Goal: Information Seeking & Learning: Understand process/instructions

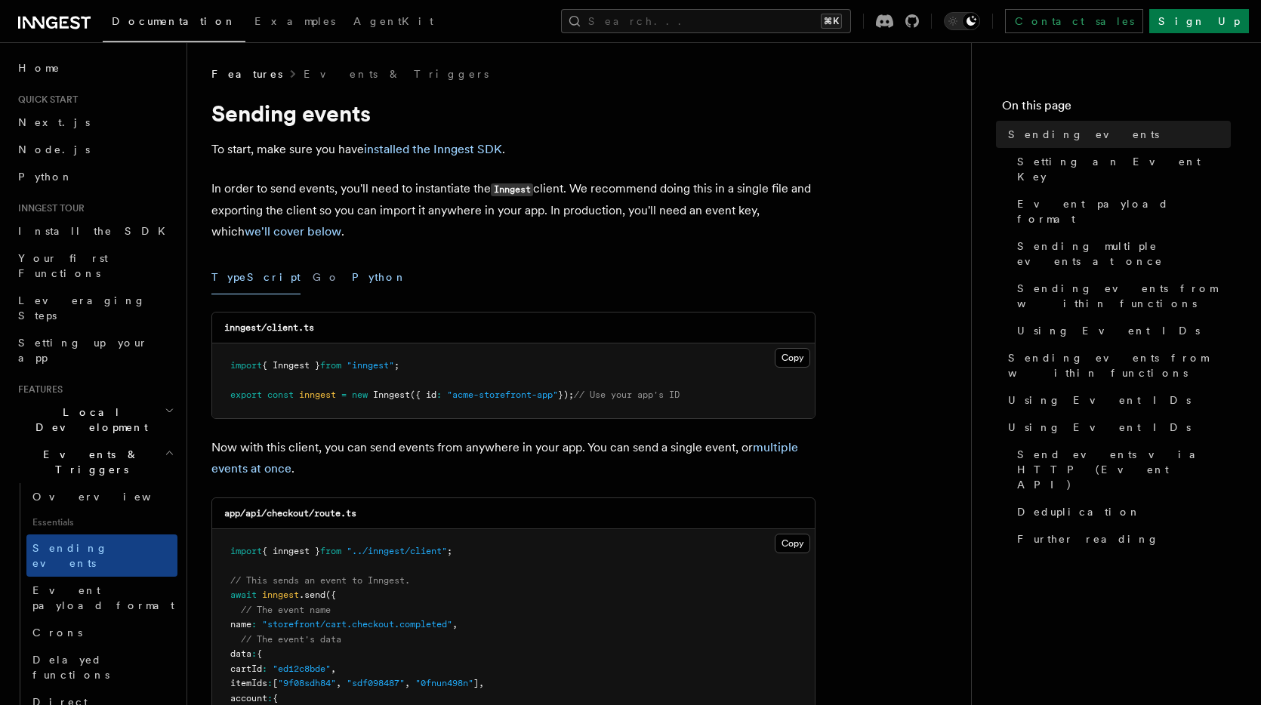
click at [352, 278] on button "Python" at bounding box center [379, 277] width 55 height 34
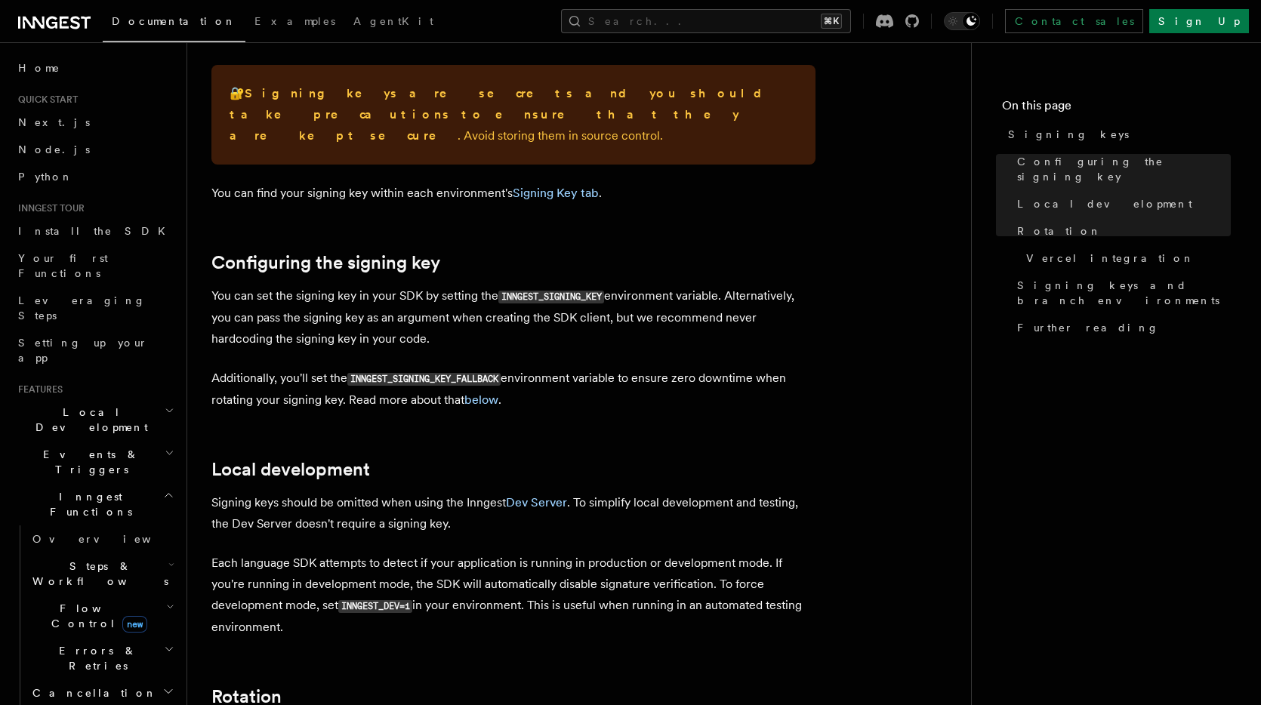
scroll to position [76, 0]
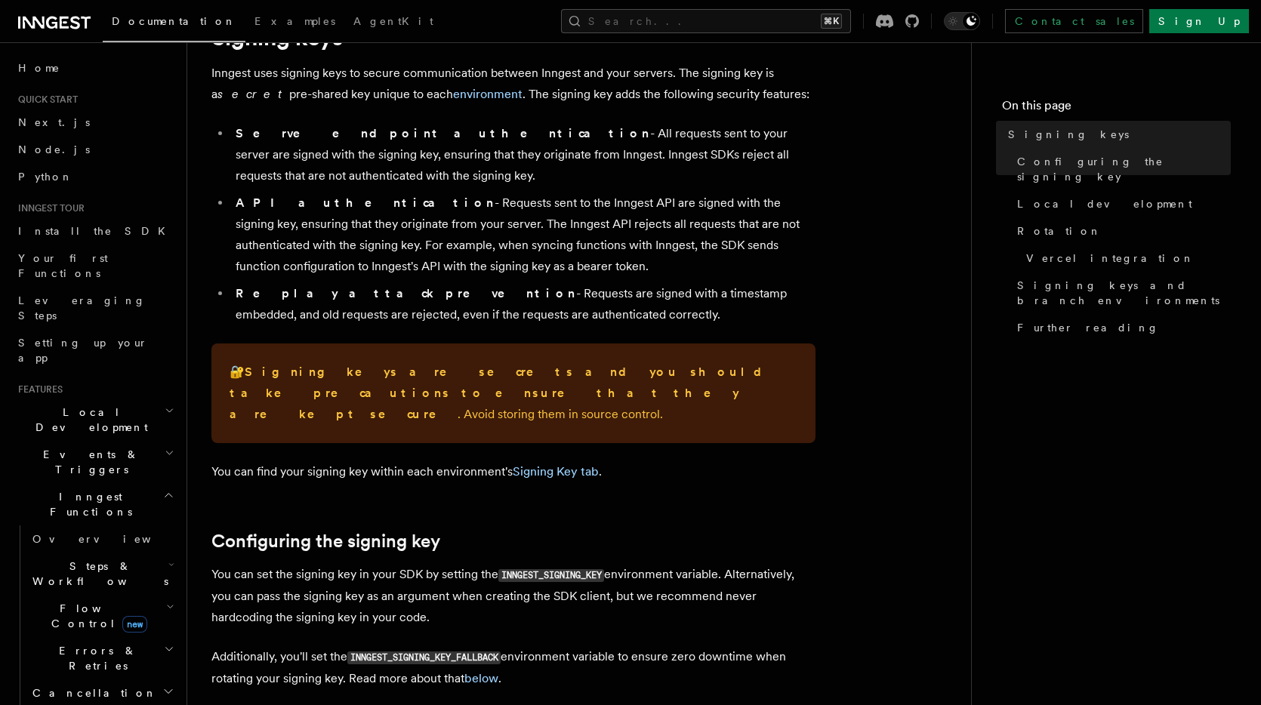
click at [589, 569] on code "INNGEST_SIGNING_KEY" at bounding box center [551, 575] width 106 height 13
copy code "INNGEST_SIGNING_KEY"
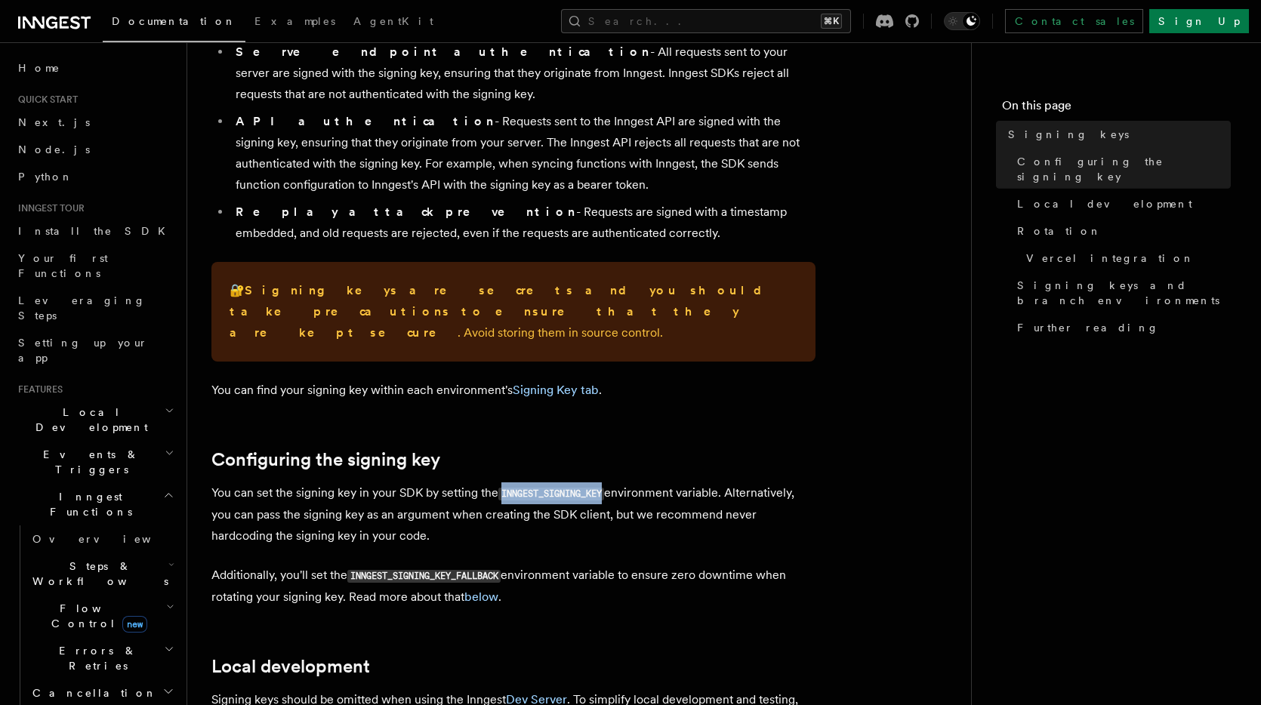
scroll to position [159, 0]
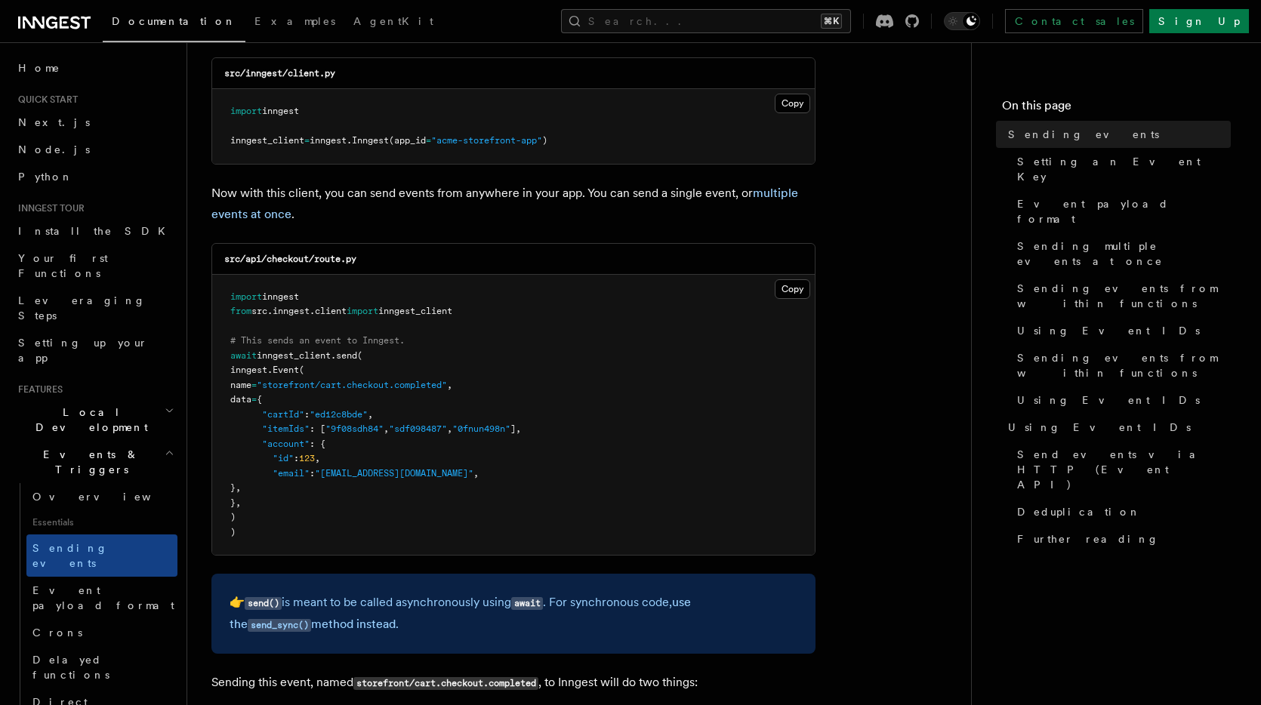
scroll to position [273, 0]
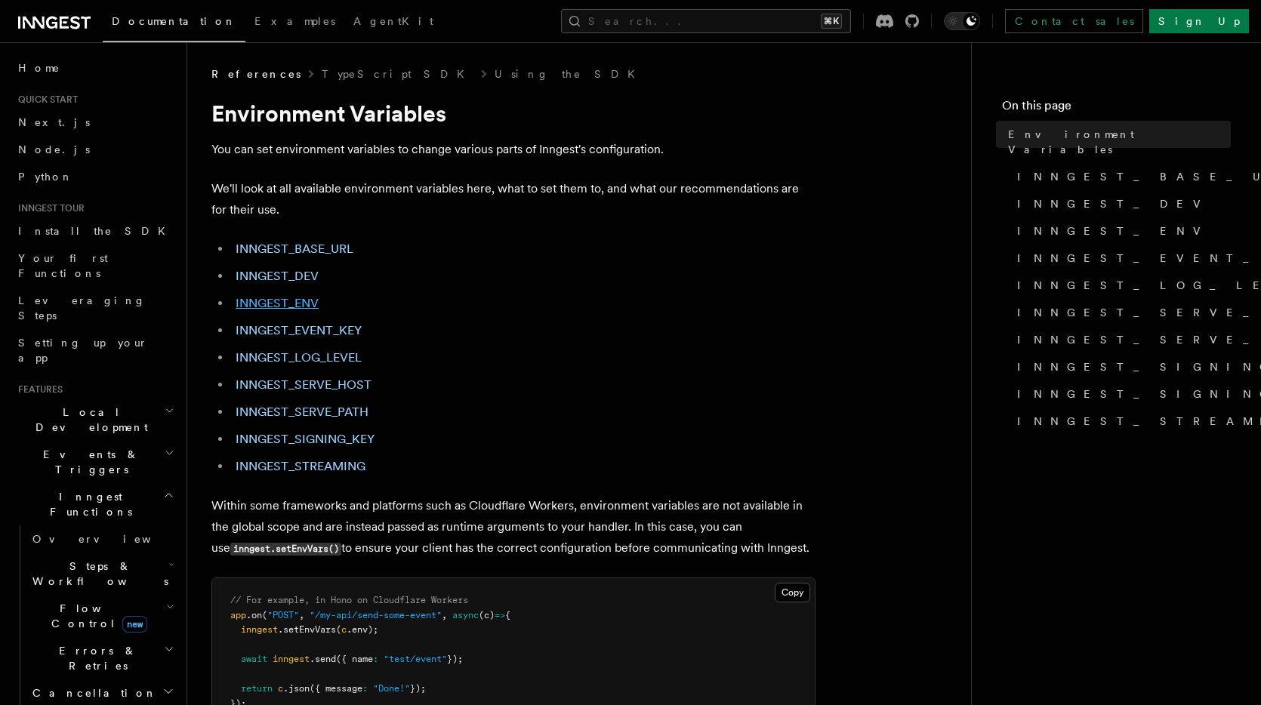
click at [310, 306] on link "INNGEST_ENV" at bounding box center [277, 303] width 83 height 14
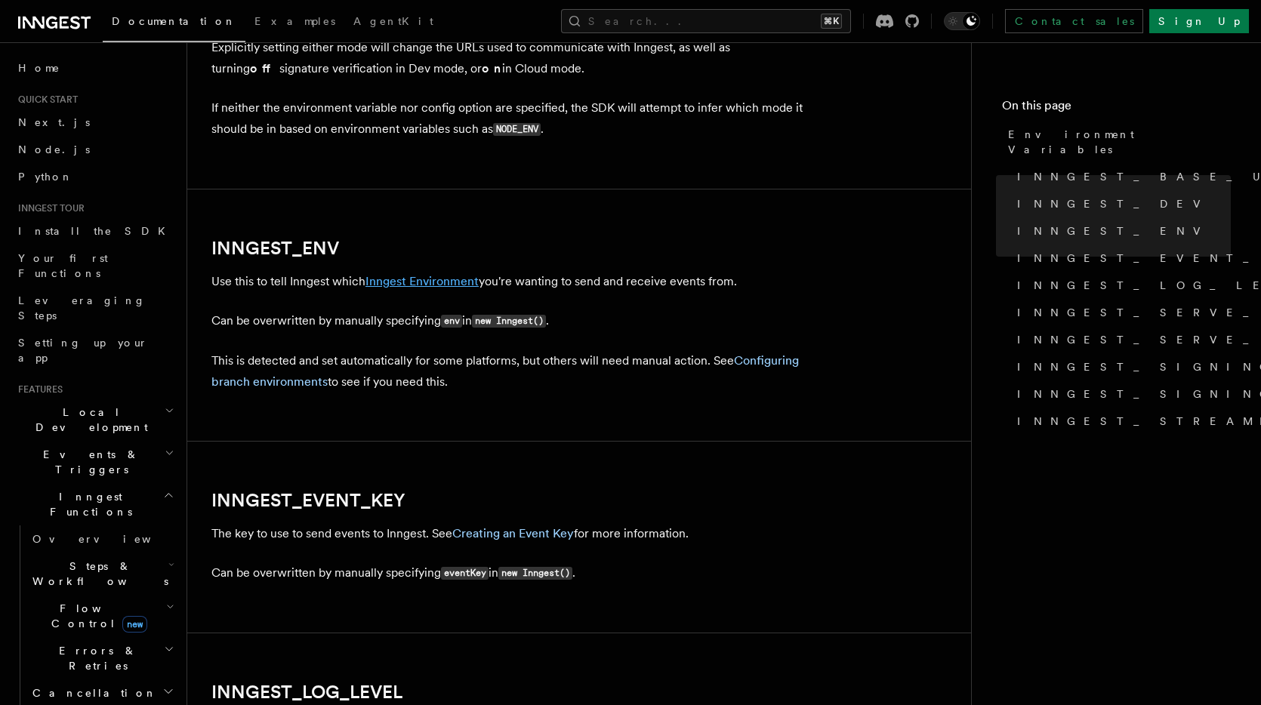
scroll to position [1333, 0]
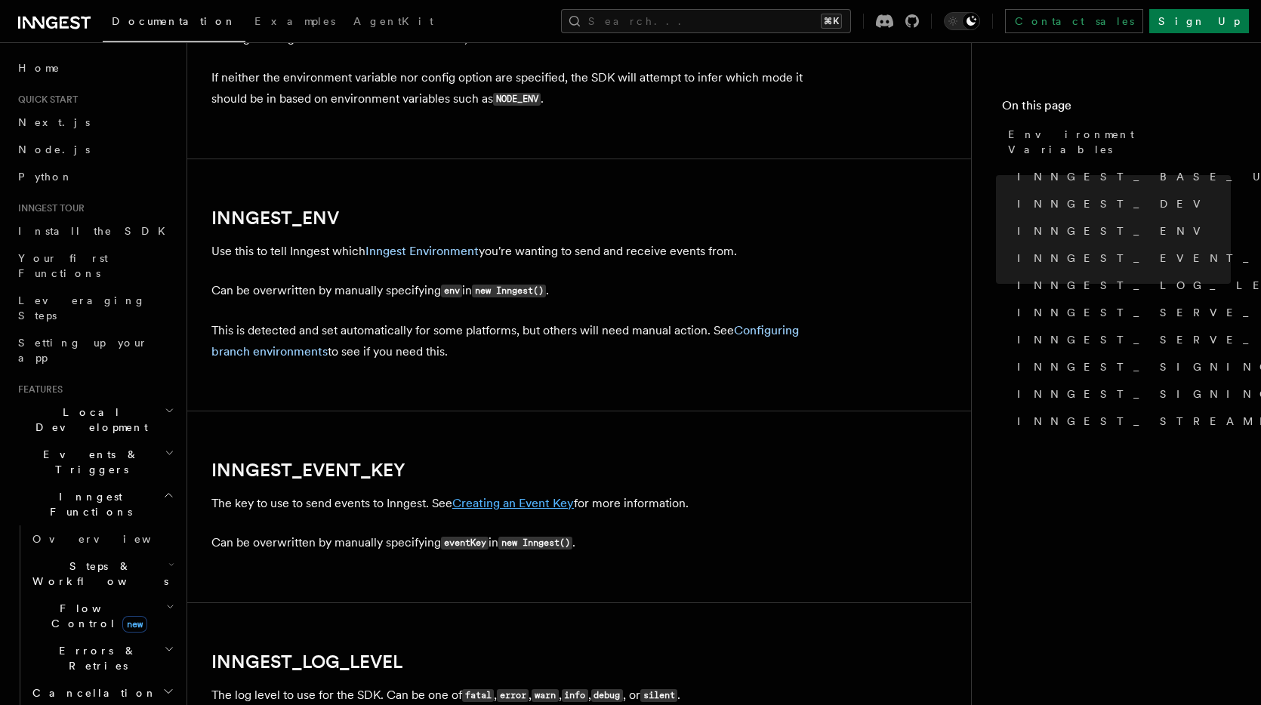
click at [493, 508] on link "Creating an Event Key" at bounding box center [513, 503] width 122 height 14
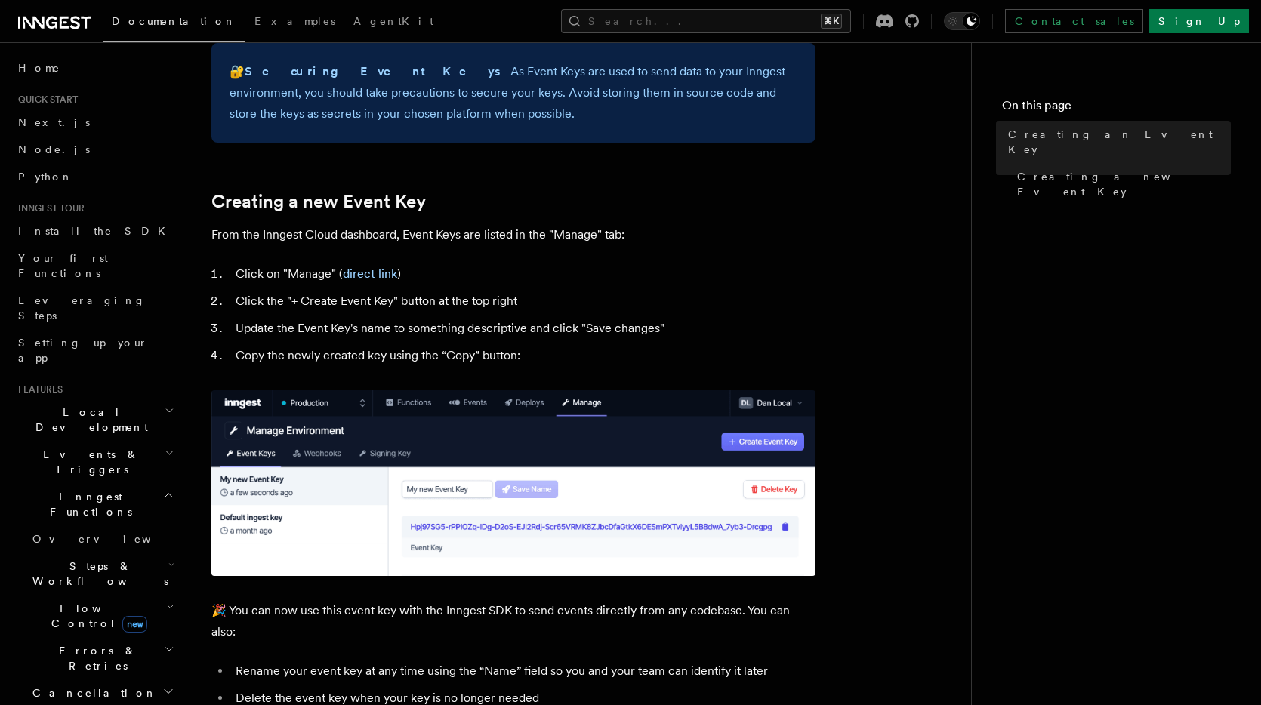
scroll to position [572, 0]
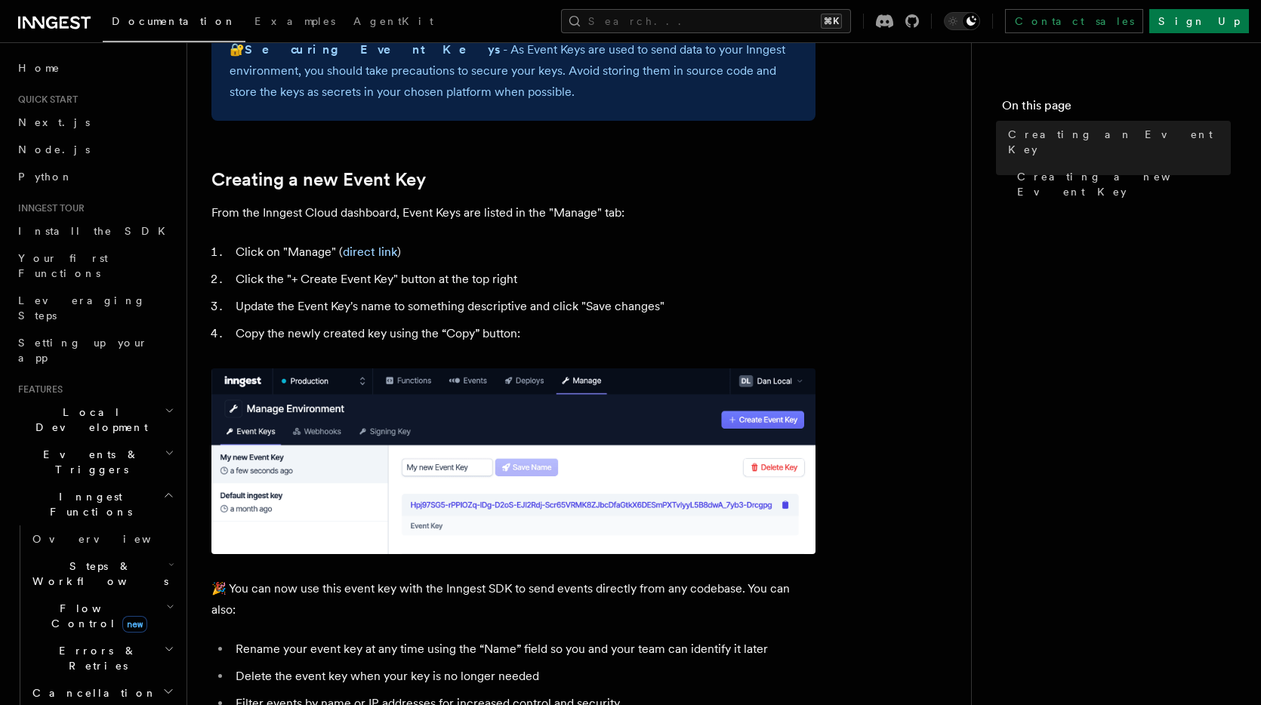
click at [733, 254] on li "Click on "Manage" ( direct link )" at bounding box center [523, 252] width 584 height 21
